Goal: Information Seeking & Learning: Learn about a topic

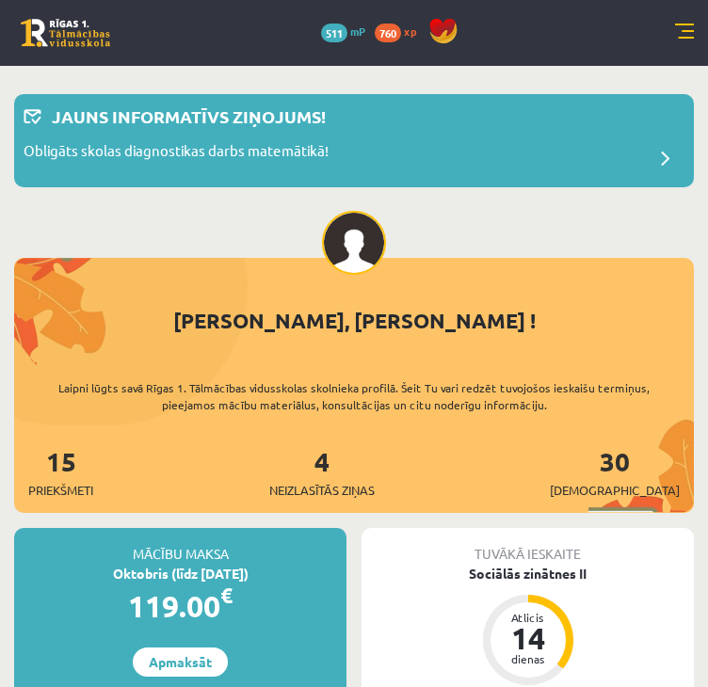
scroll to position [304, 0]
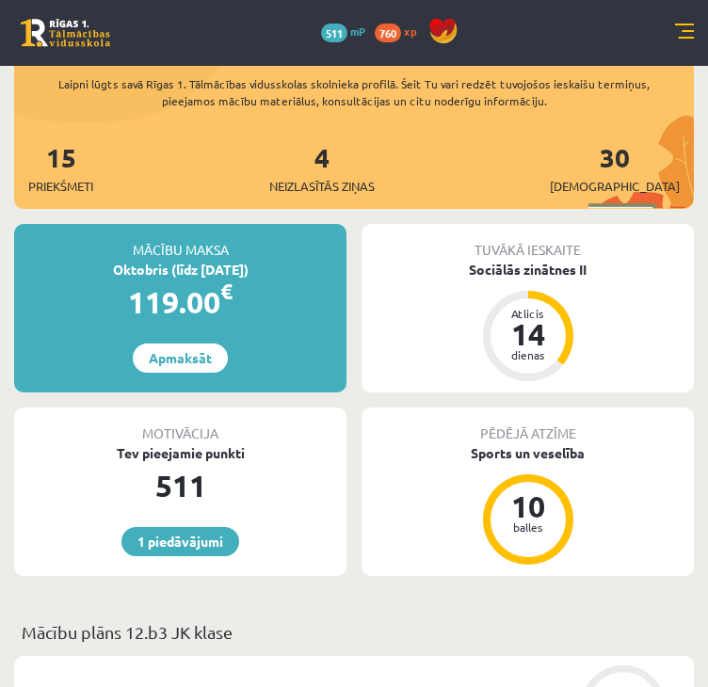
click at [676, 35] on link at bounding box center [684, 33] width 19 height 19
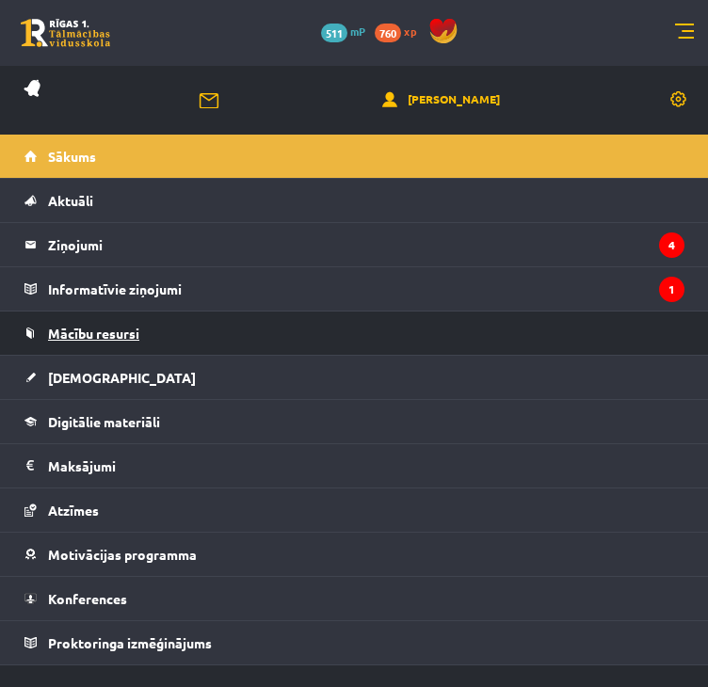
click at [109, 331] on span "Mācību resursi" at bounding box center [93, 333] width 91 height 17
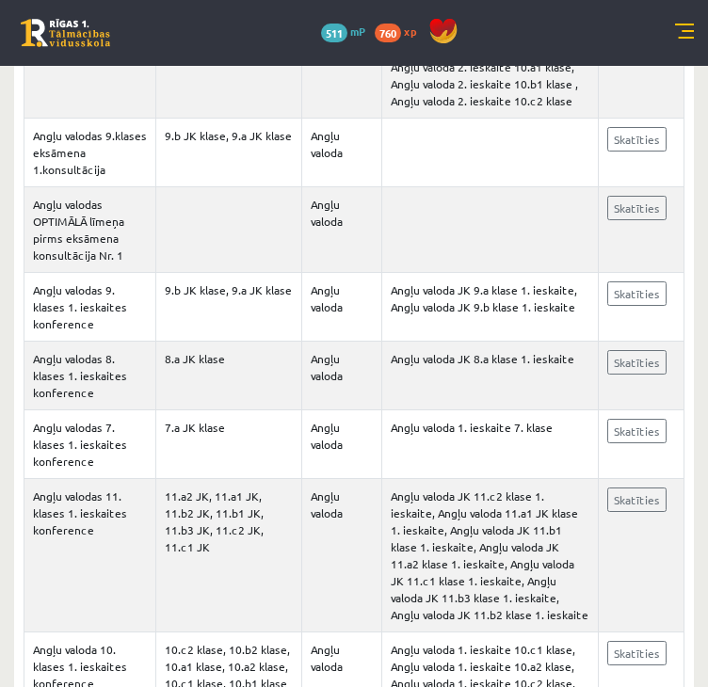
scroll to position [3207, 0]
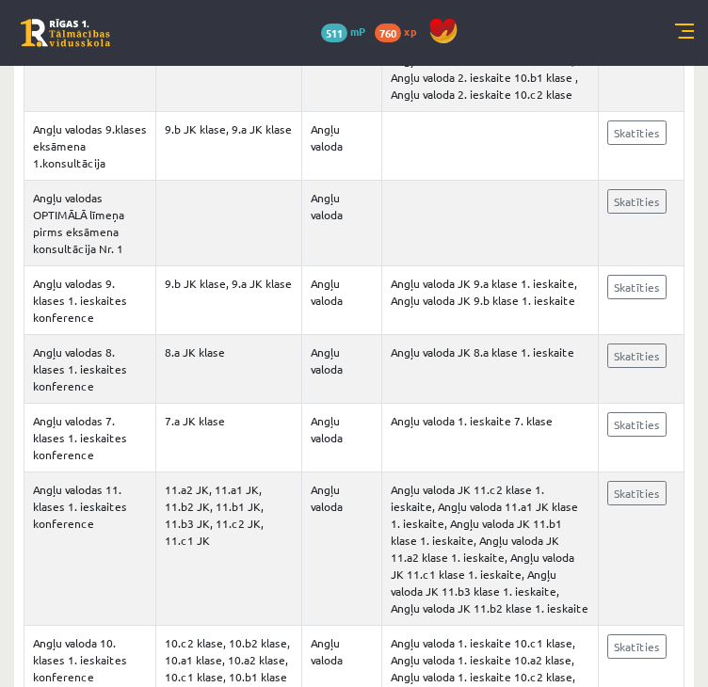
click at [682, 33] on link at bounding box center [684, 33] width 19 height 19
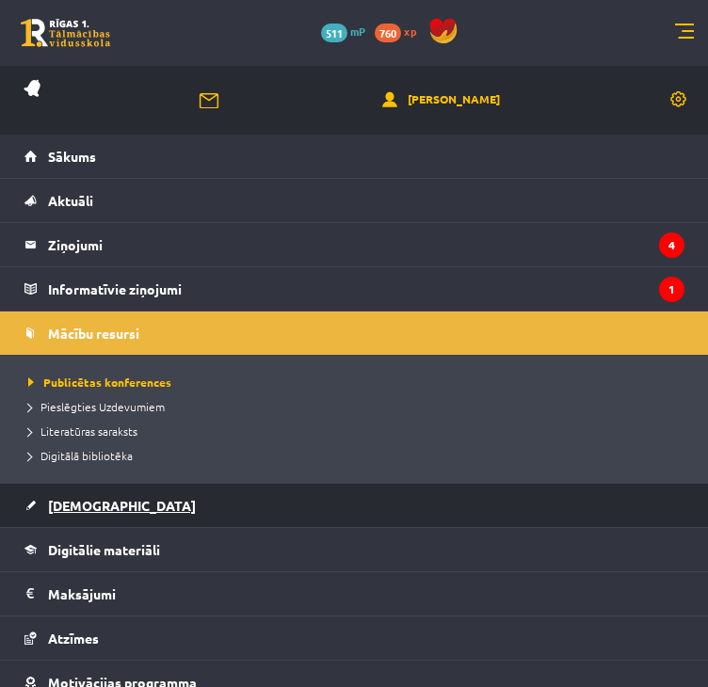
click at [73, 506] on span "[DEMOGRAPHIC_DATA]" at bounding box center [122, 505] width 148 height 17
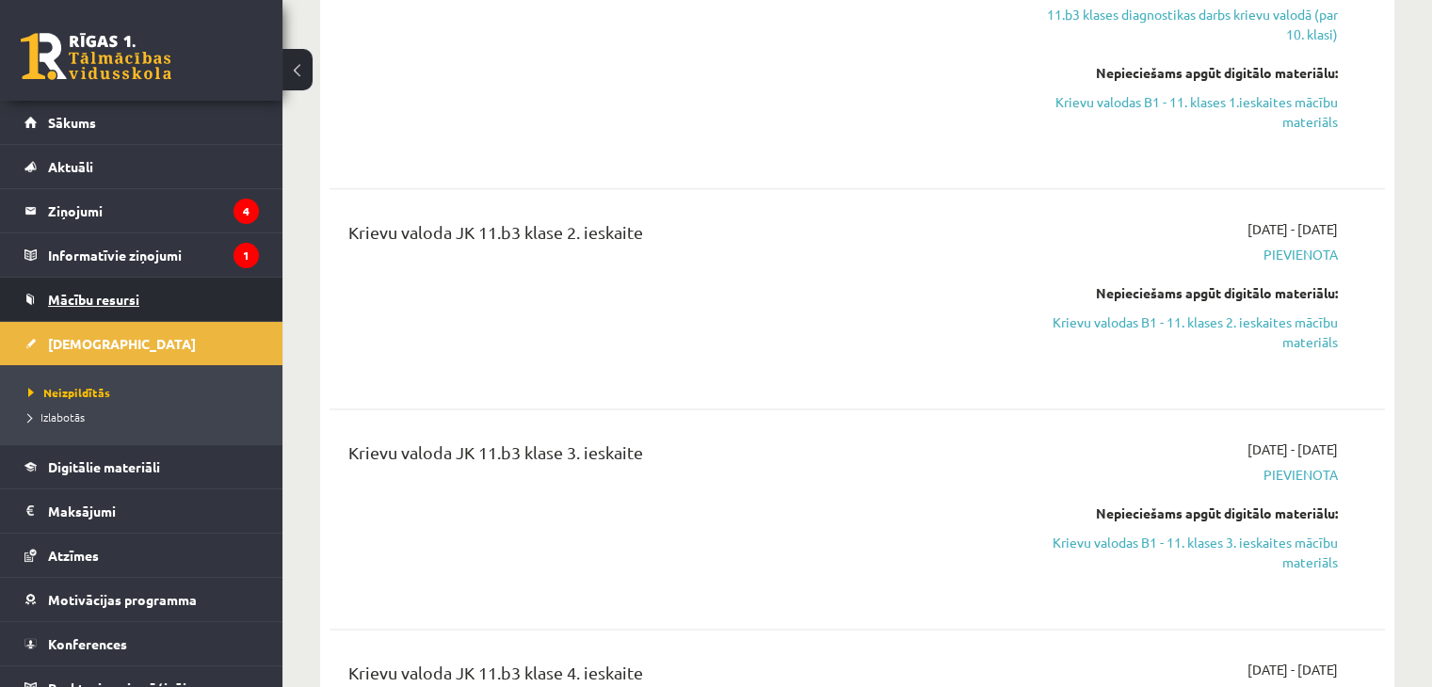
click at [94, 297] on span "Mācību resursi" at bounding box center [93, 299] width 91 height 17
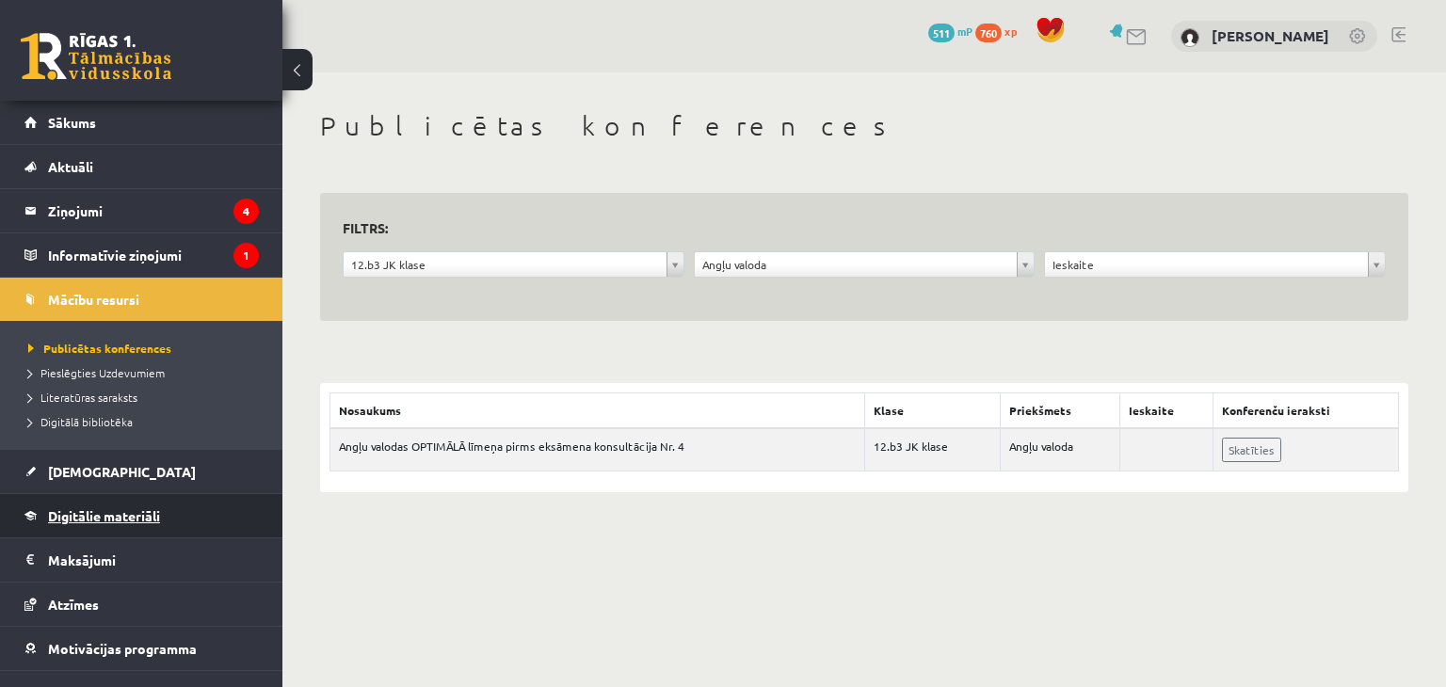
click at [96, 509] on span "Digitālie materiāli" at bounding box center [104, 516] width 112 height 17
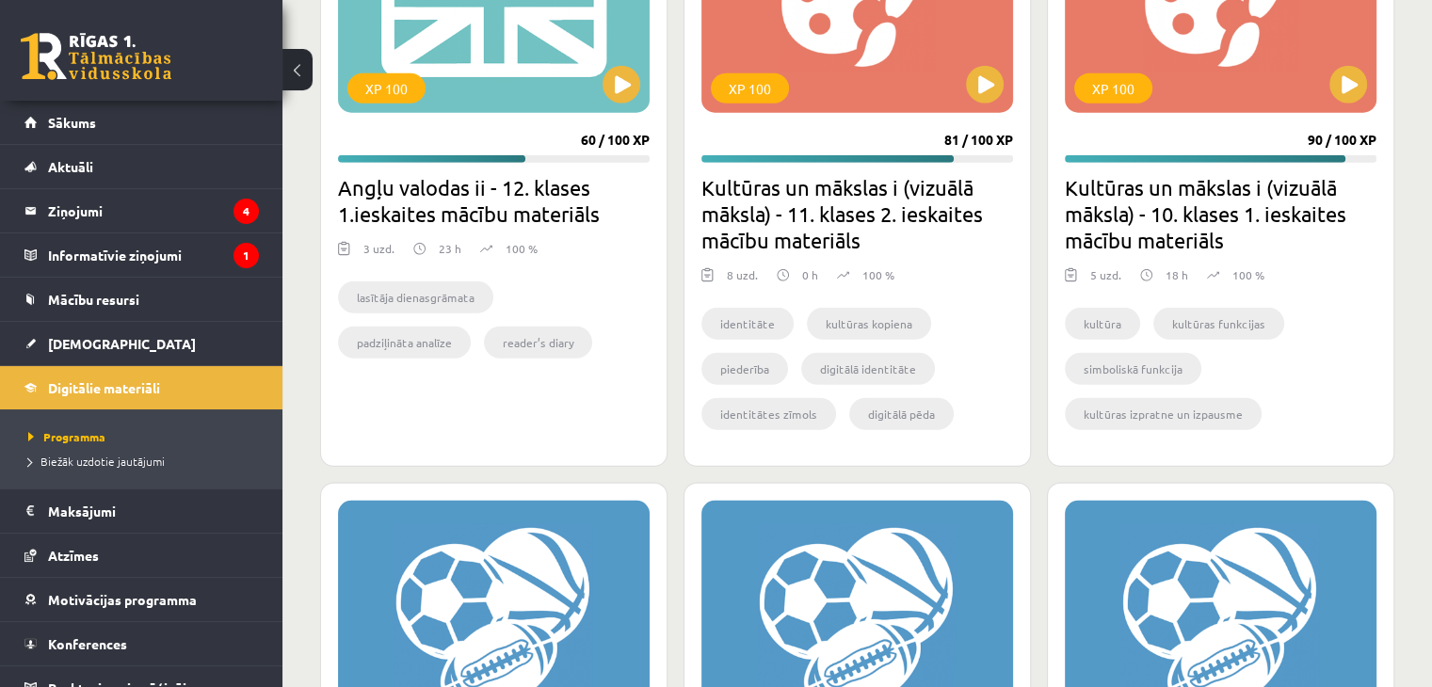
scroll to position [5049, 0]
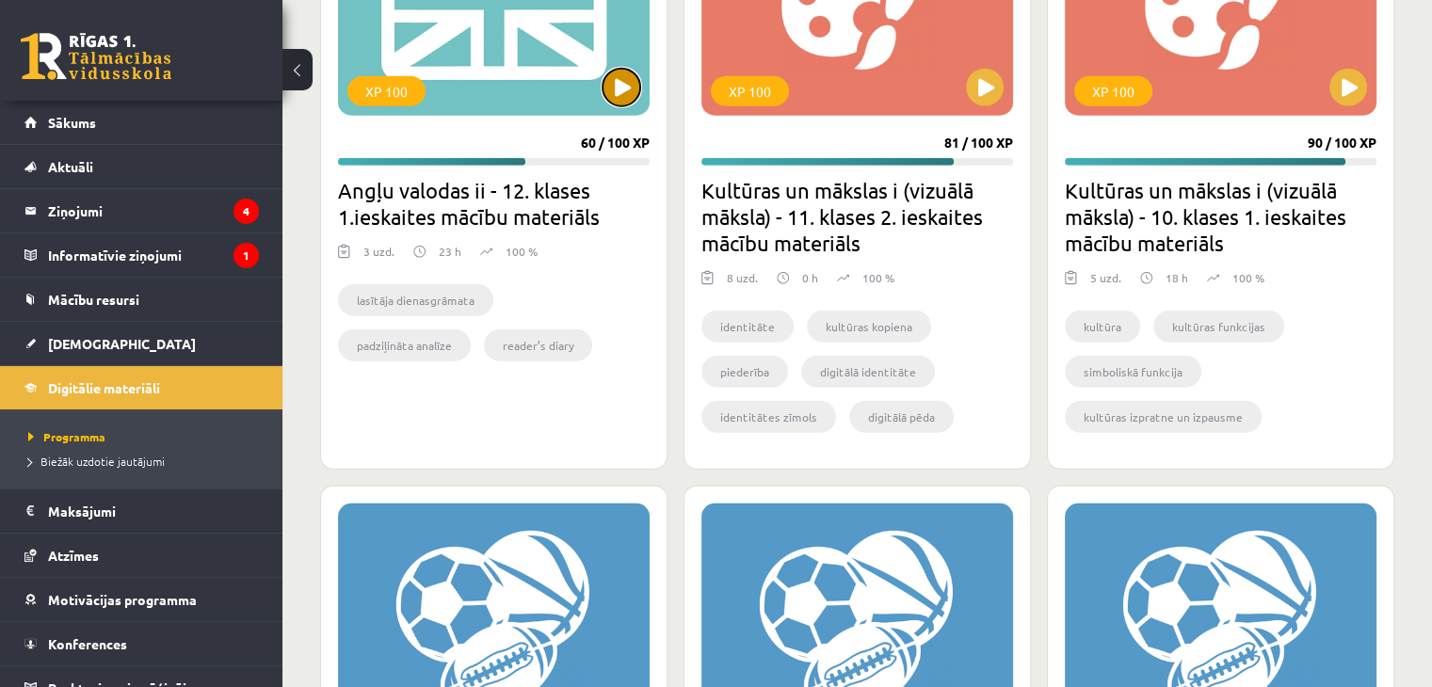
click at [622, 88] on button at bounding box center [622, 88] width 38 height 38
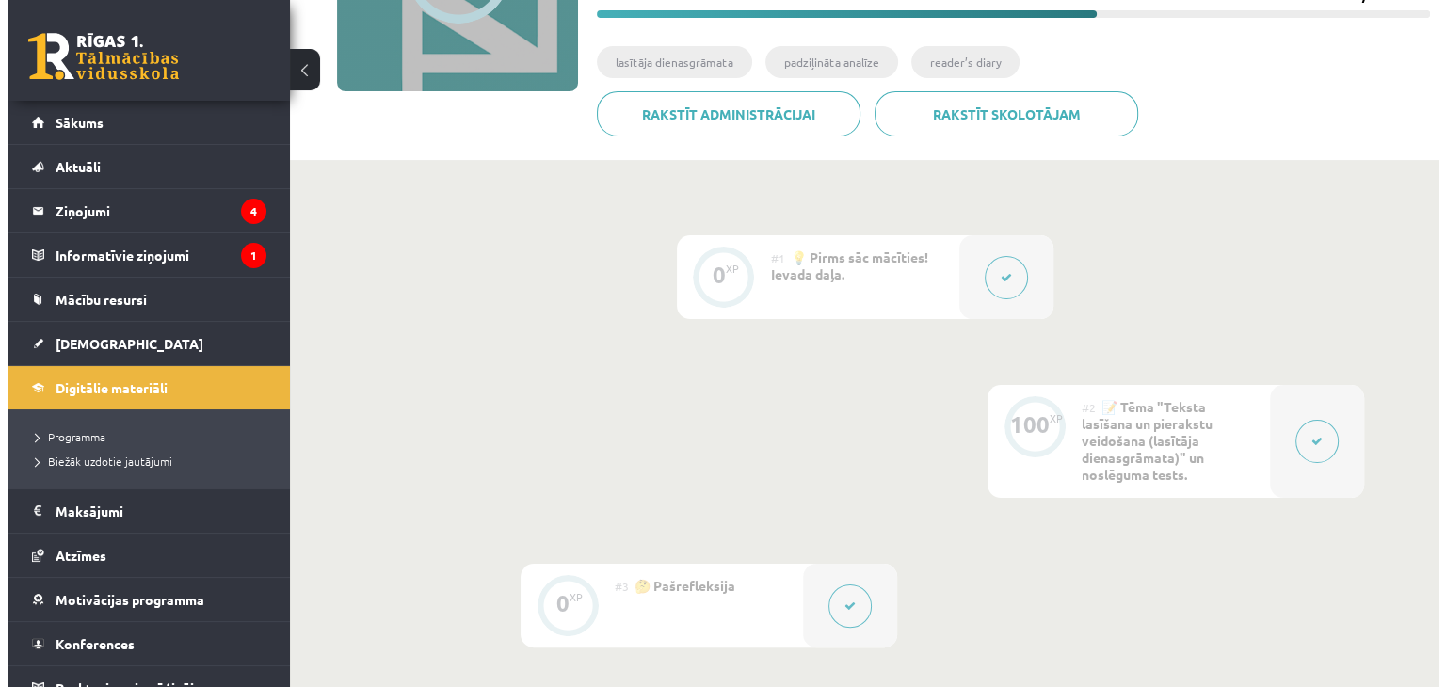
scroll to position [297, 0]
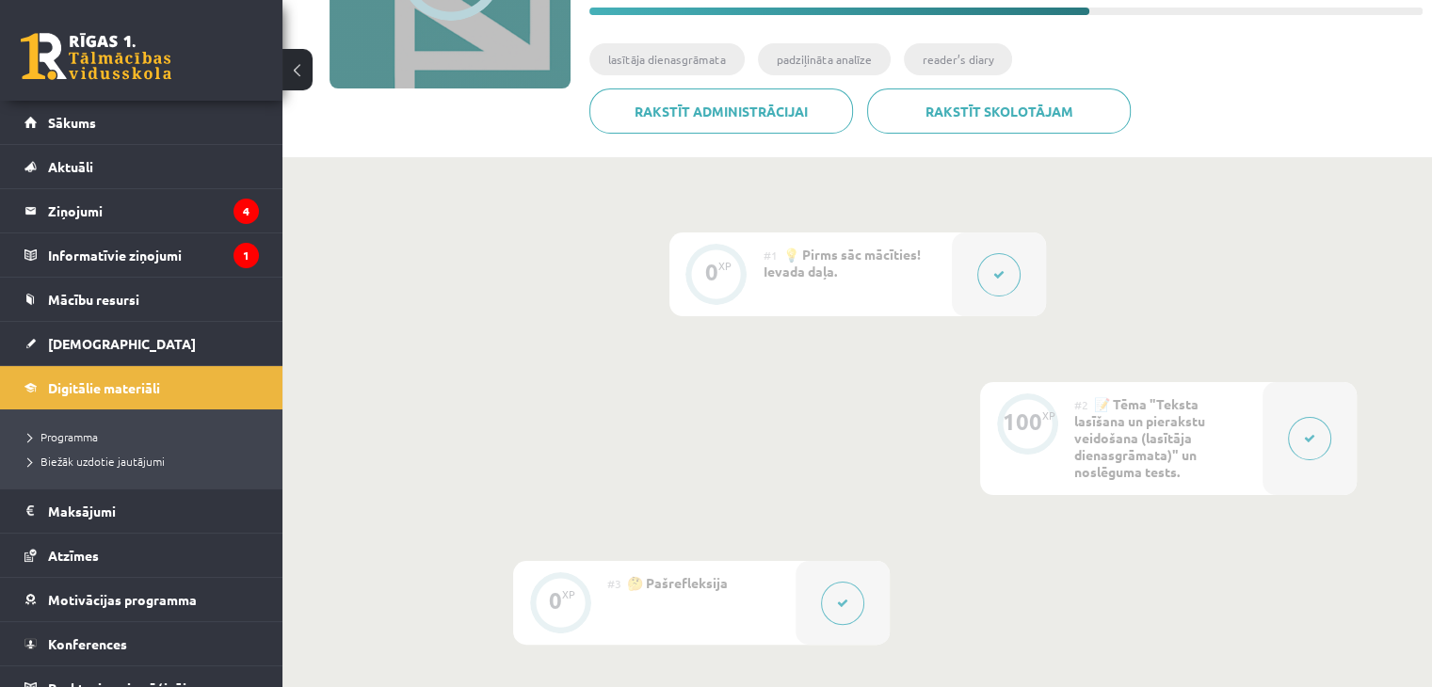
click at [1280, 438] on div at bounding box center [1310, 438] width 94 height 113
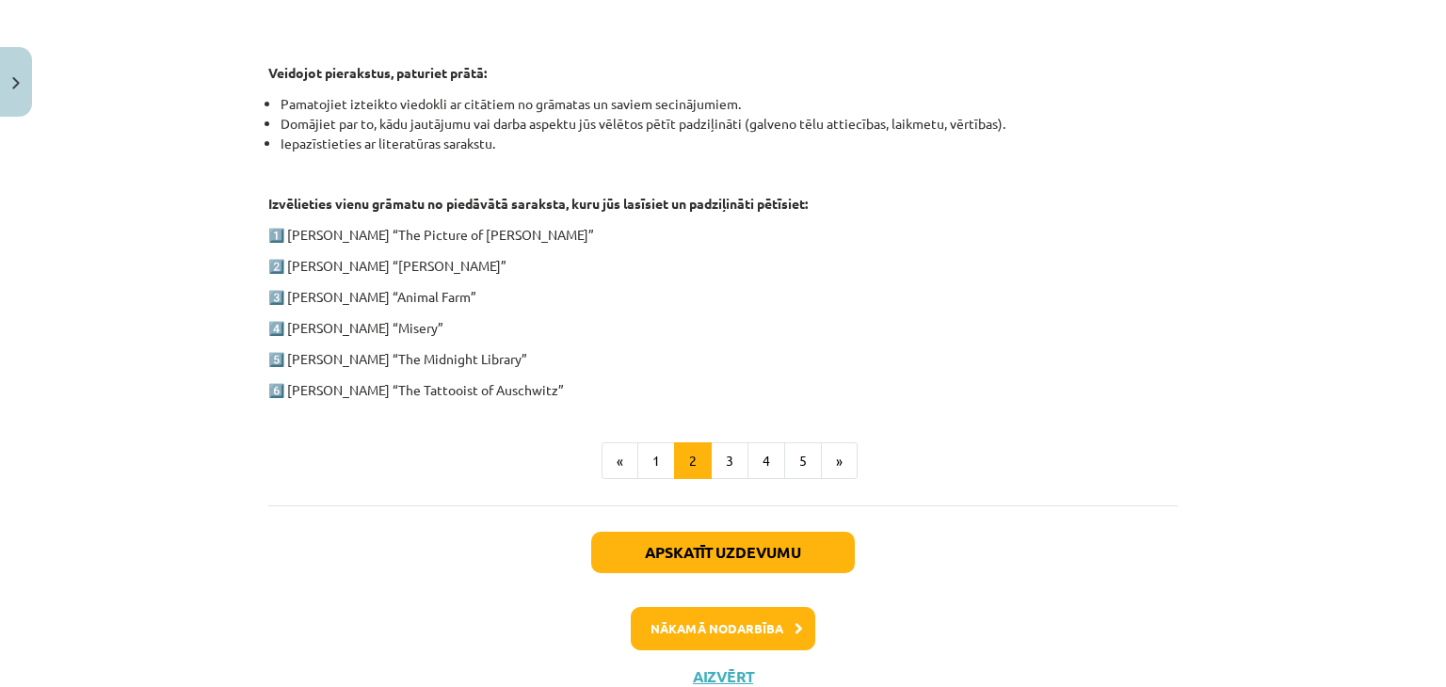
scroll to position [996, 0]
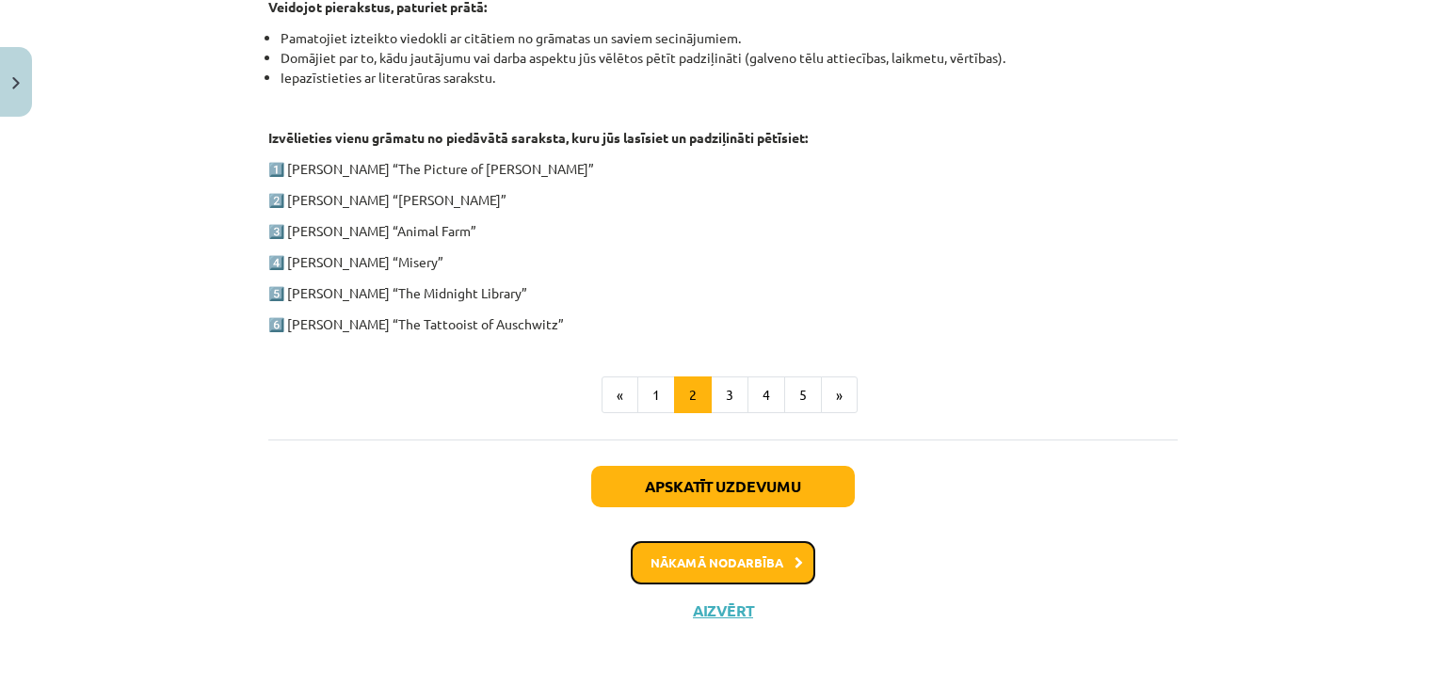
click at [749, 551] on button "Nākamā nodarbība" at bounding box center [723, 562] width 185 height 43
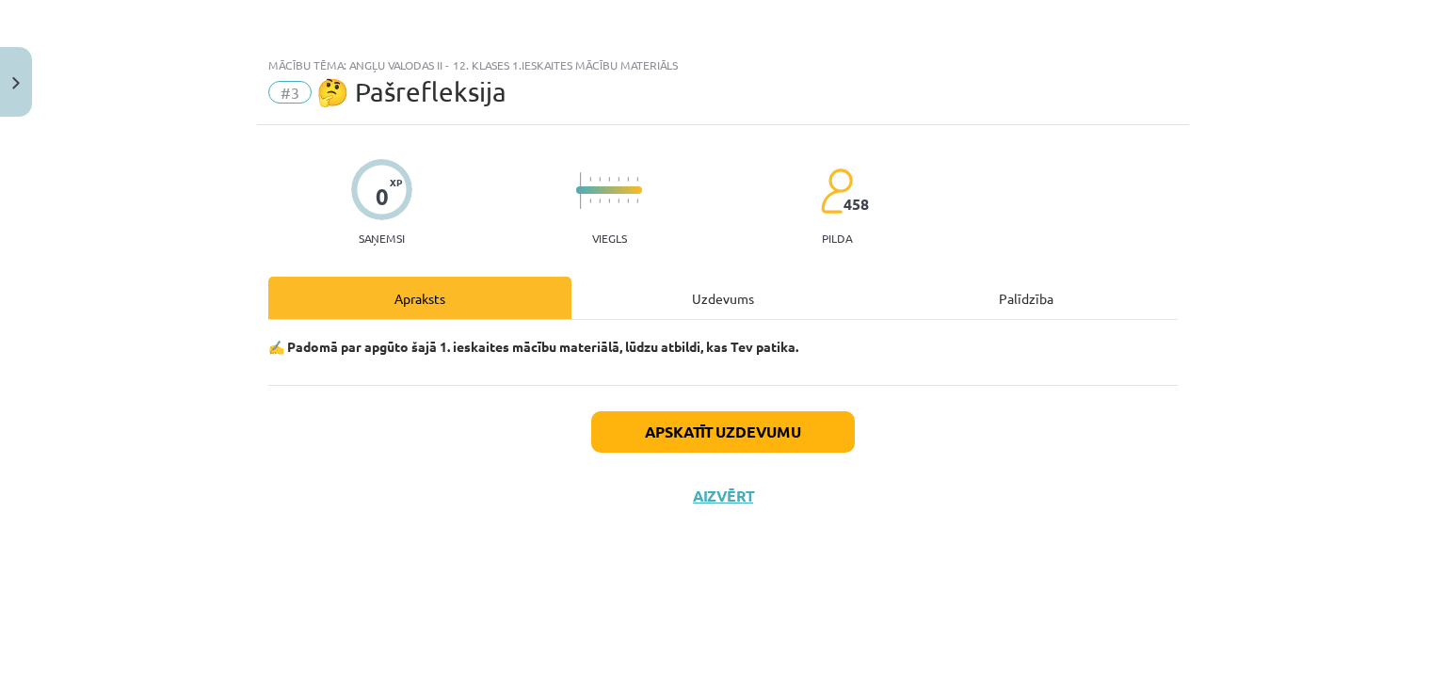
scroll to position [0, 0]
click at [751, 443] on button "Apskatīt uzdevumu" at bounding box center [723, 432] width 264 height 41
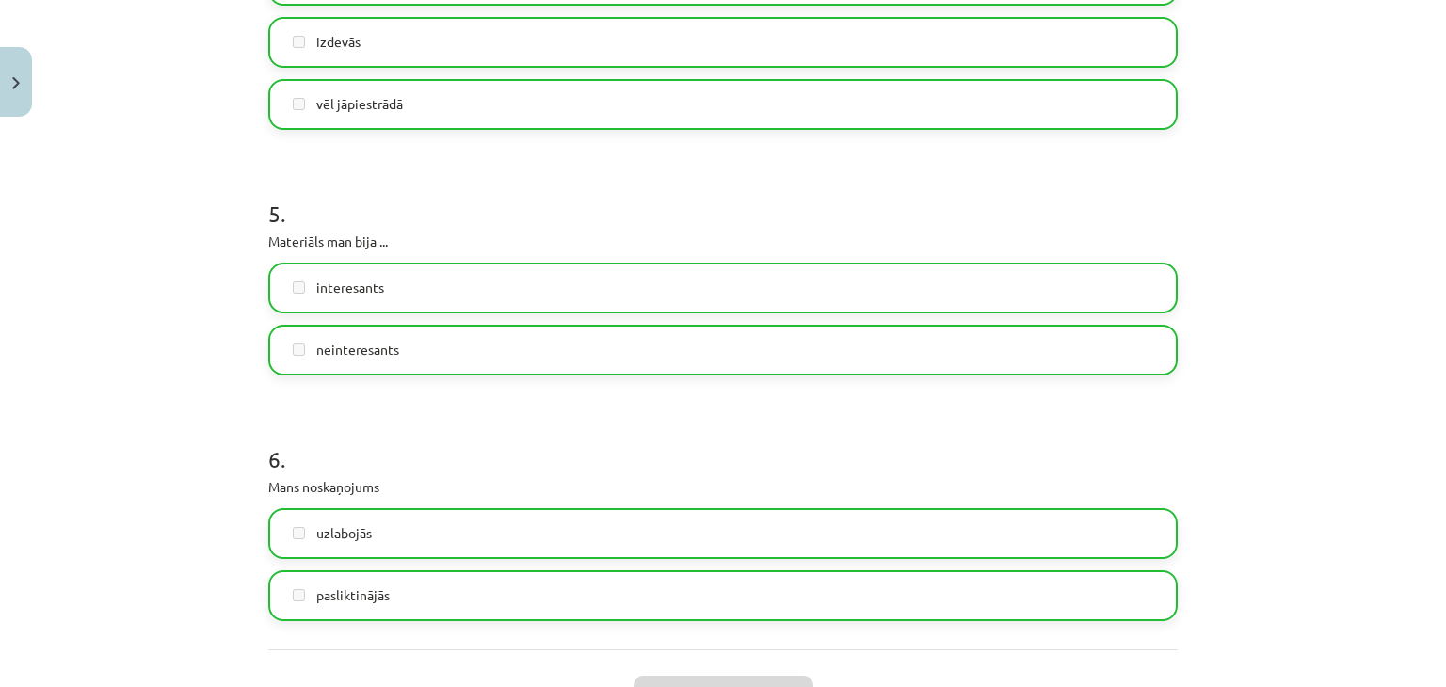
scroll to position [1662, 0]
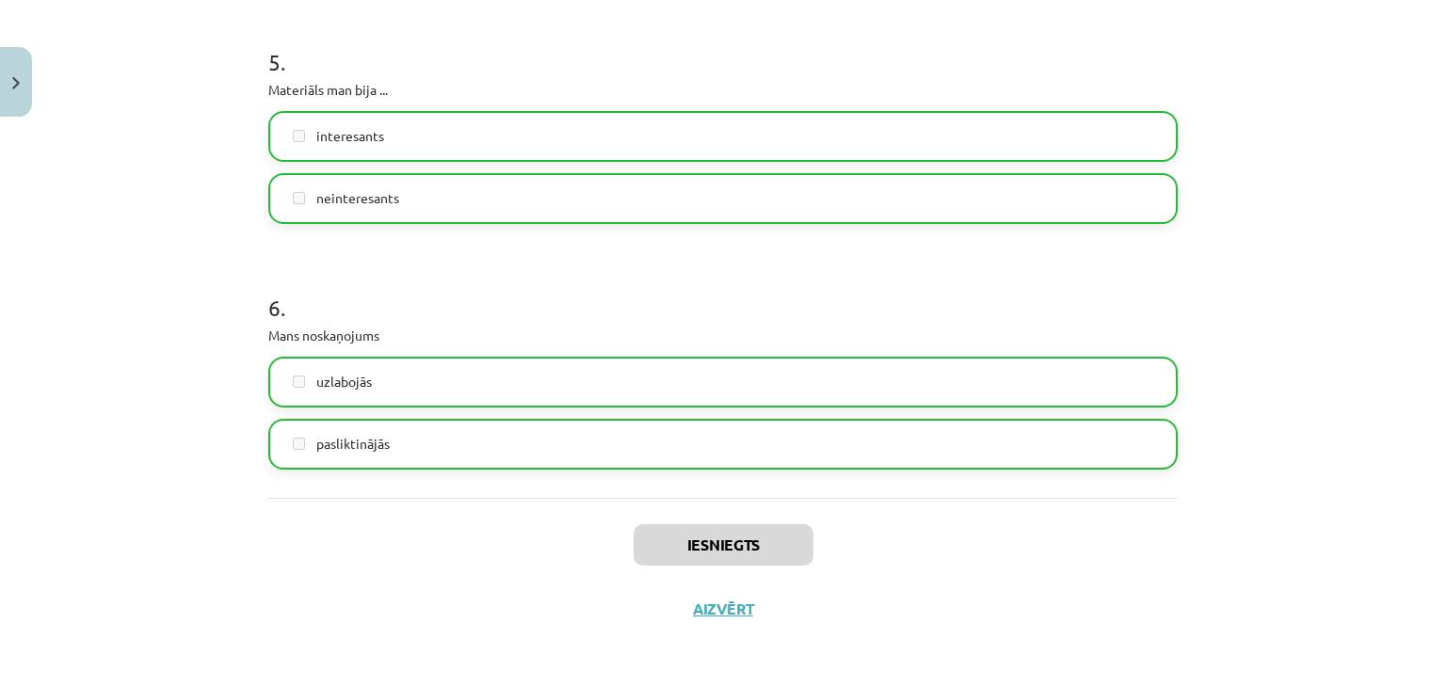
drag, startPoint x: 697, startPoint y: 594, endPoint x: 700, endPoint y: 614, distance: 20.0
click at [700, 614] on div "Iesniegts Aizvērt" at bounding box center [723, 564] width 910 height 132
click at [700, 614] on button "Aizvērt" at bounding box center [723, 609] width 72 height 19
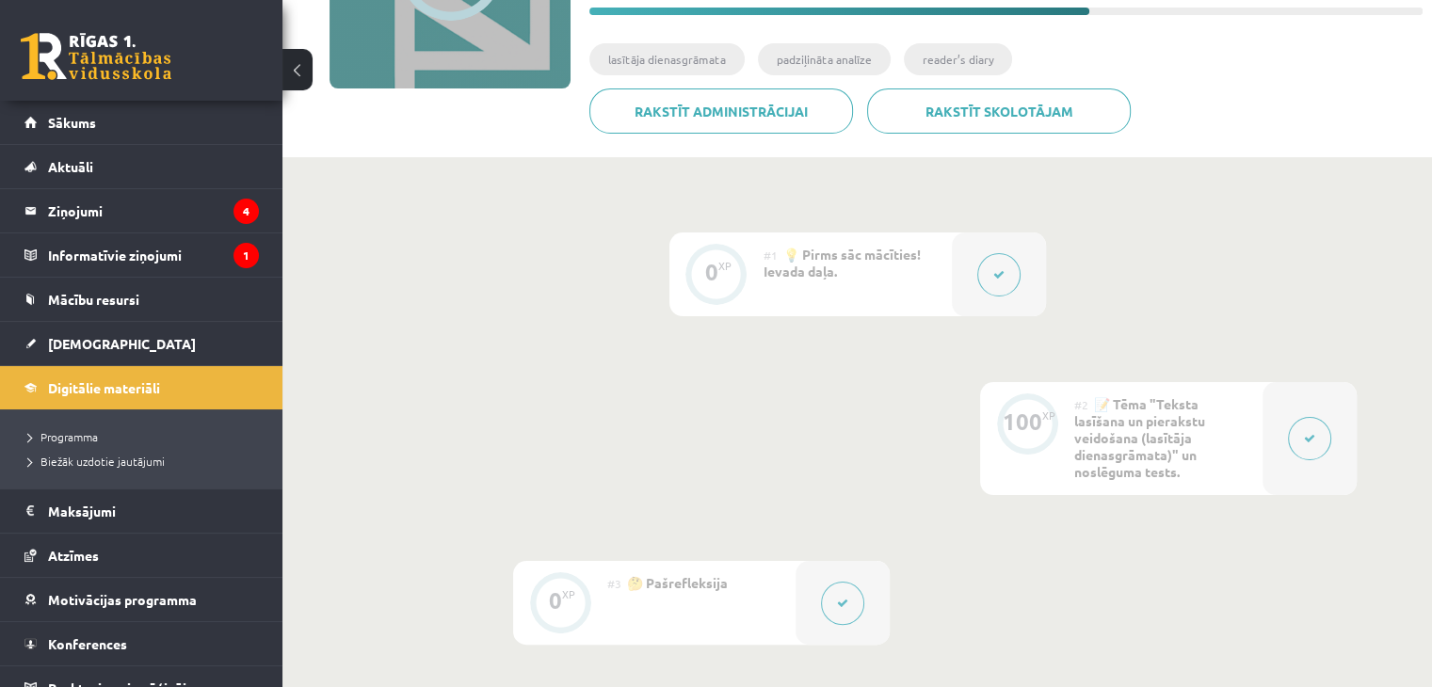
click at [996, 290] on button at bounding box center [998, 274] width 43 height 43
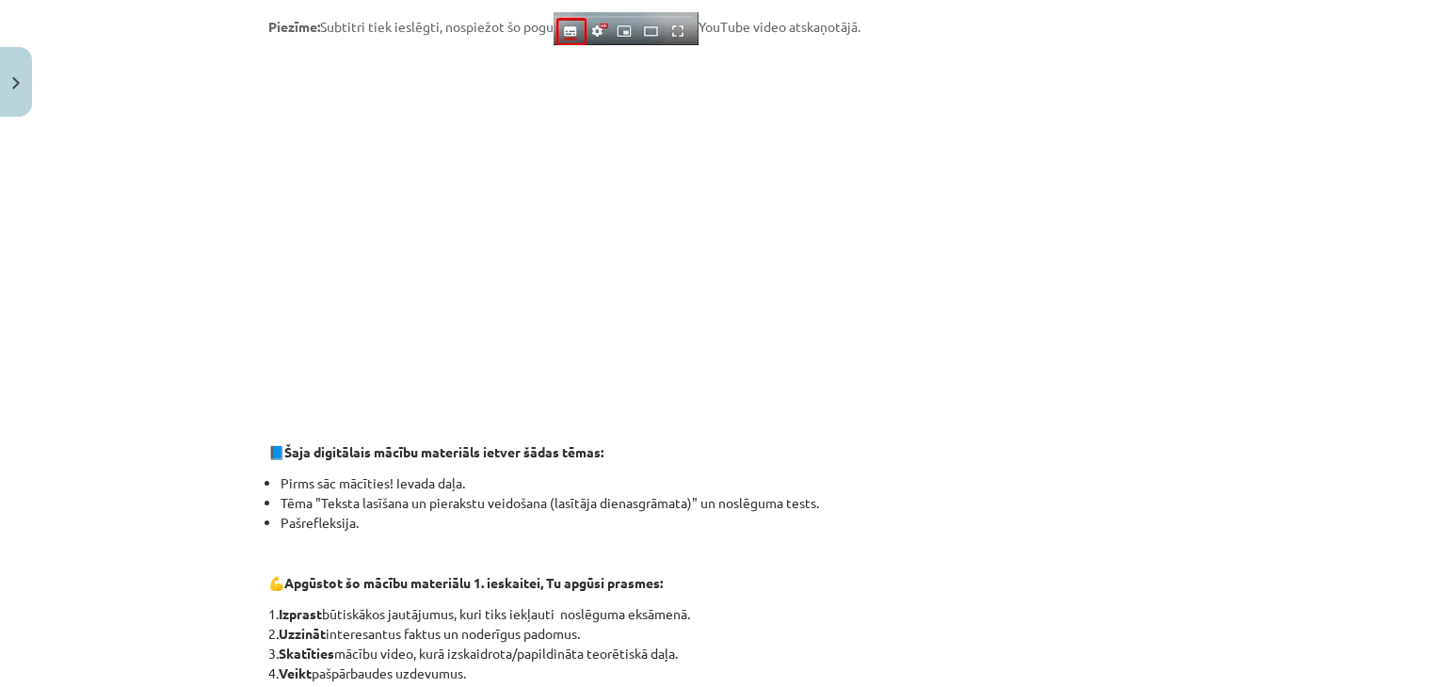
scroll to position [470, 0]
